Goal: Task Accomplishment & Management: Manage account settings

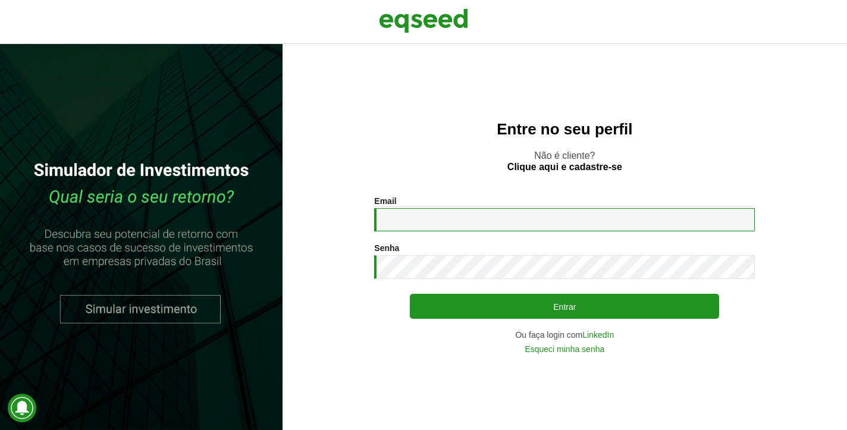
click at [416, 211] on input "Email *" at bounding box center [564, 219] width 380 height 23
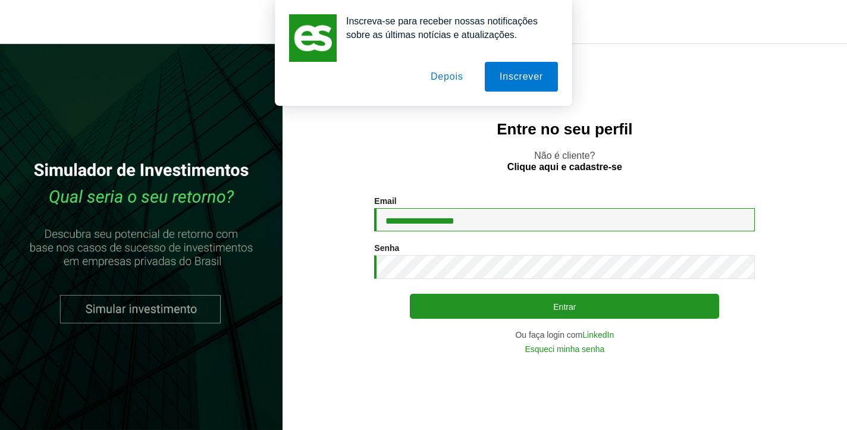
type input "**********"
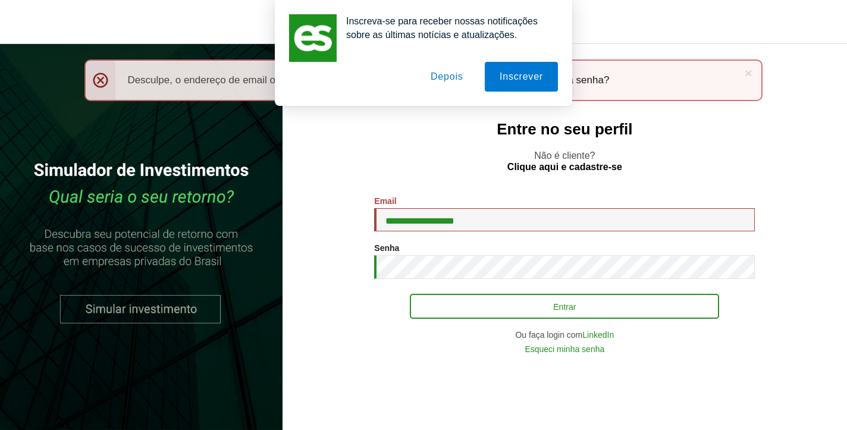
click at [463, 316] on button "Entrar" at bounding box center [564, 306] width 309 height 25
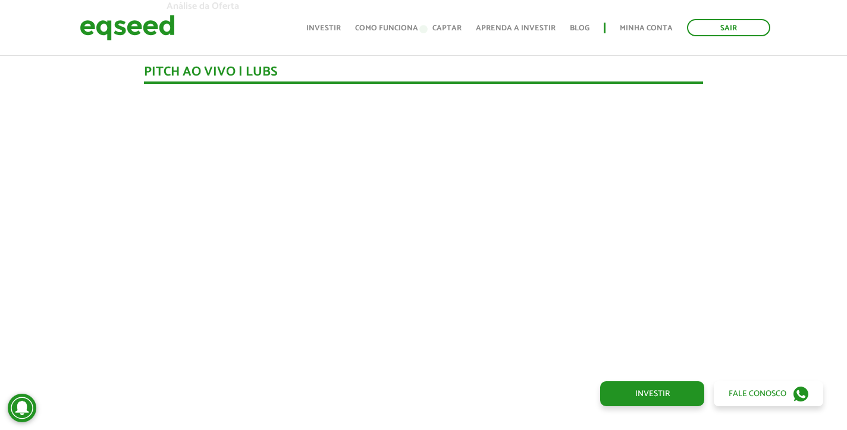
scroll to position [1068, 0]
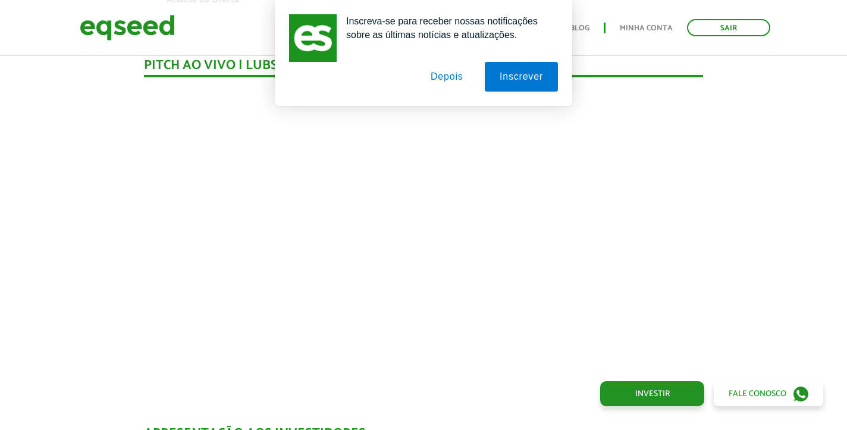
click at [437, 75] on button "Depois" at bounding box center [447, 77] width 62 height 30
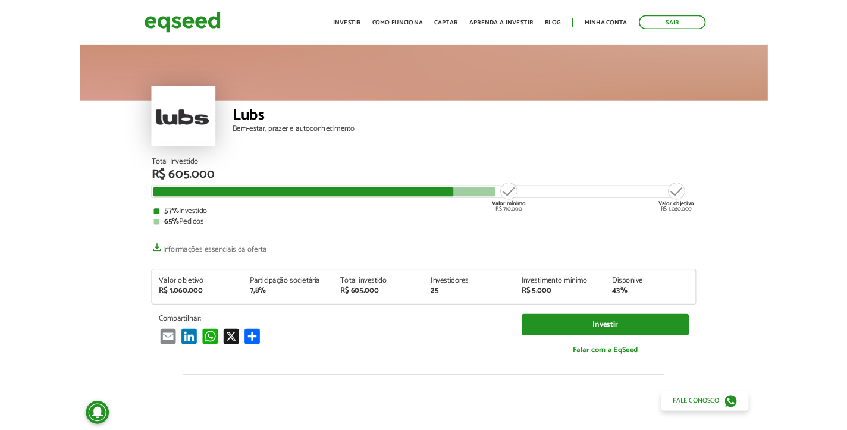
scroll to position [1092, 0]
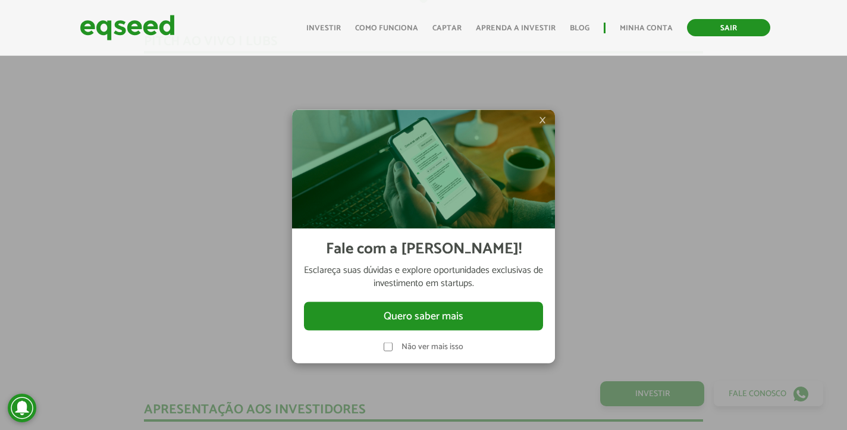
click at [721, 26] on link "Sair" at bounding box center [728, 27] width 83 height 17
